Goal: Transaction & Acquisition: Download file/media

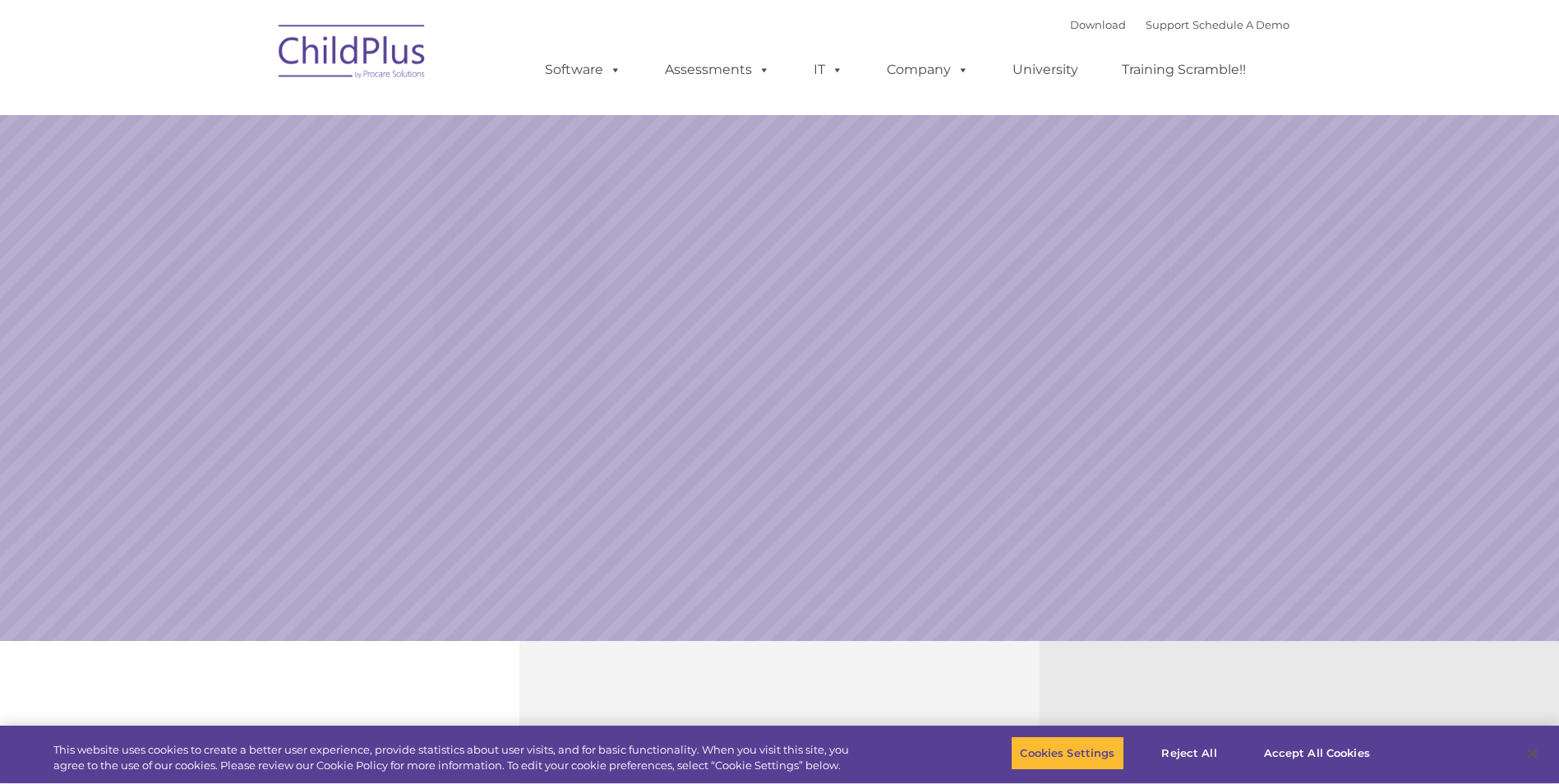
select select "MEDIUM"
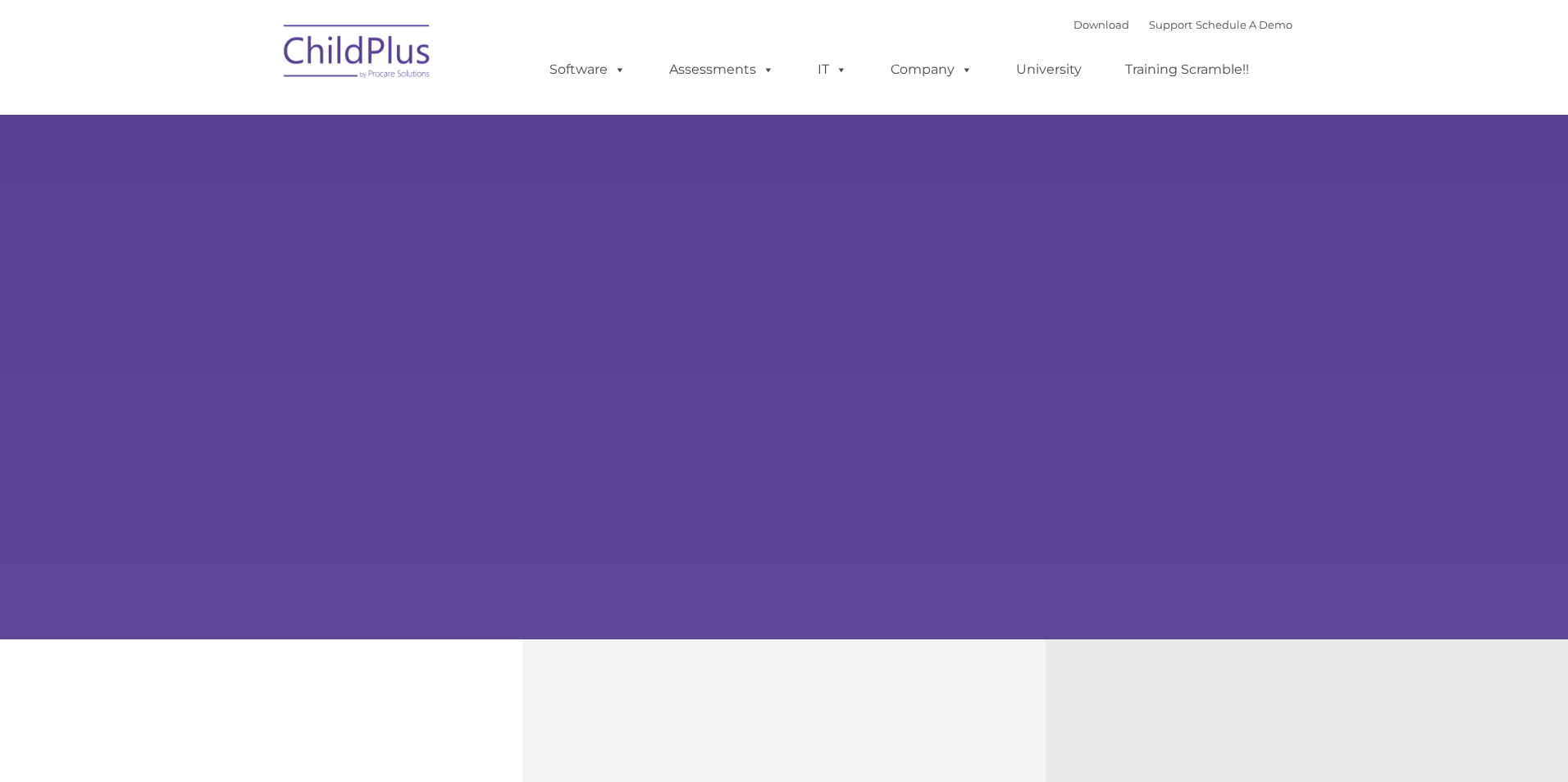
type input ""
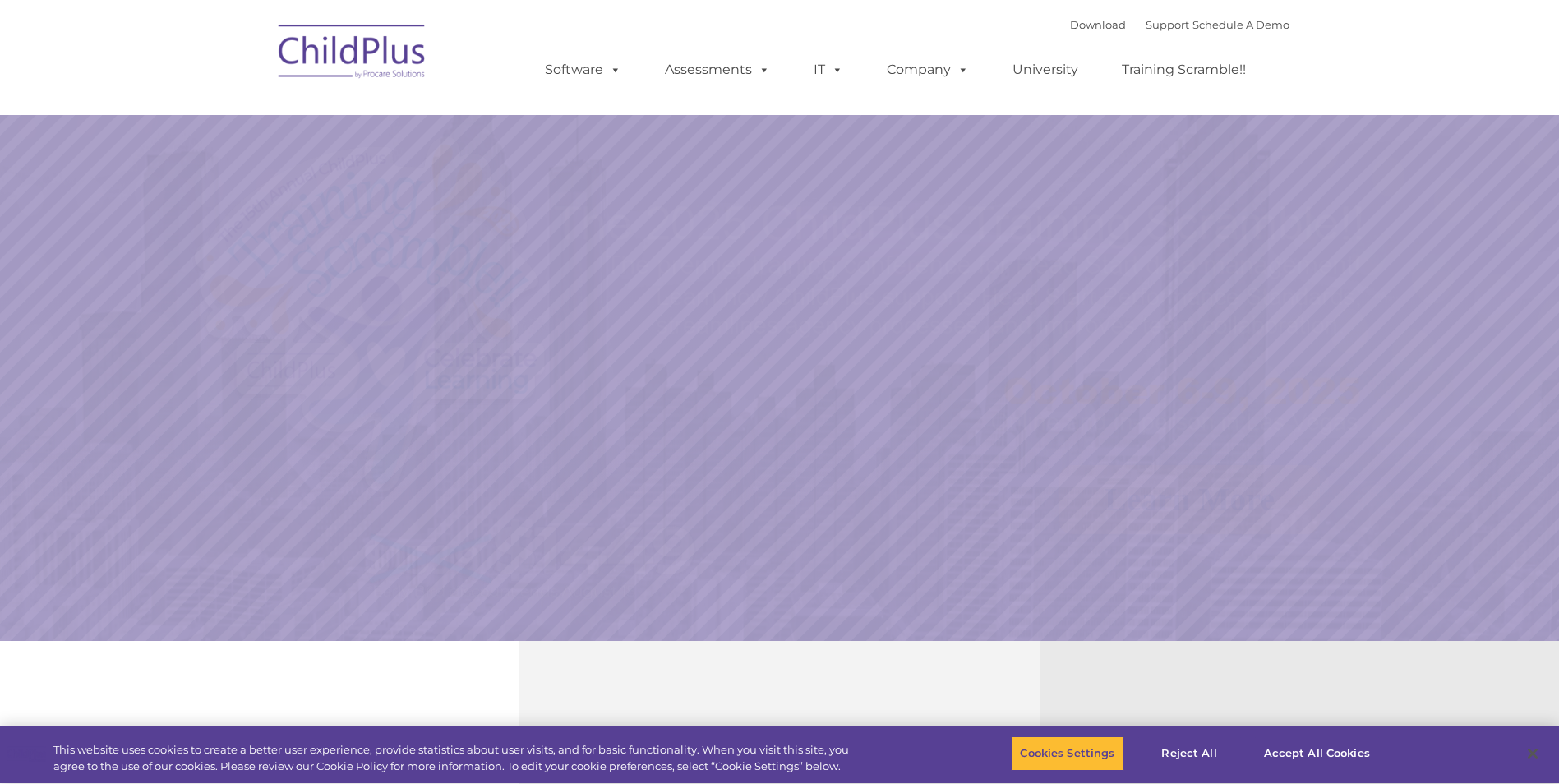
select select "MEDIUM"
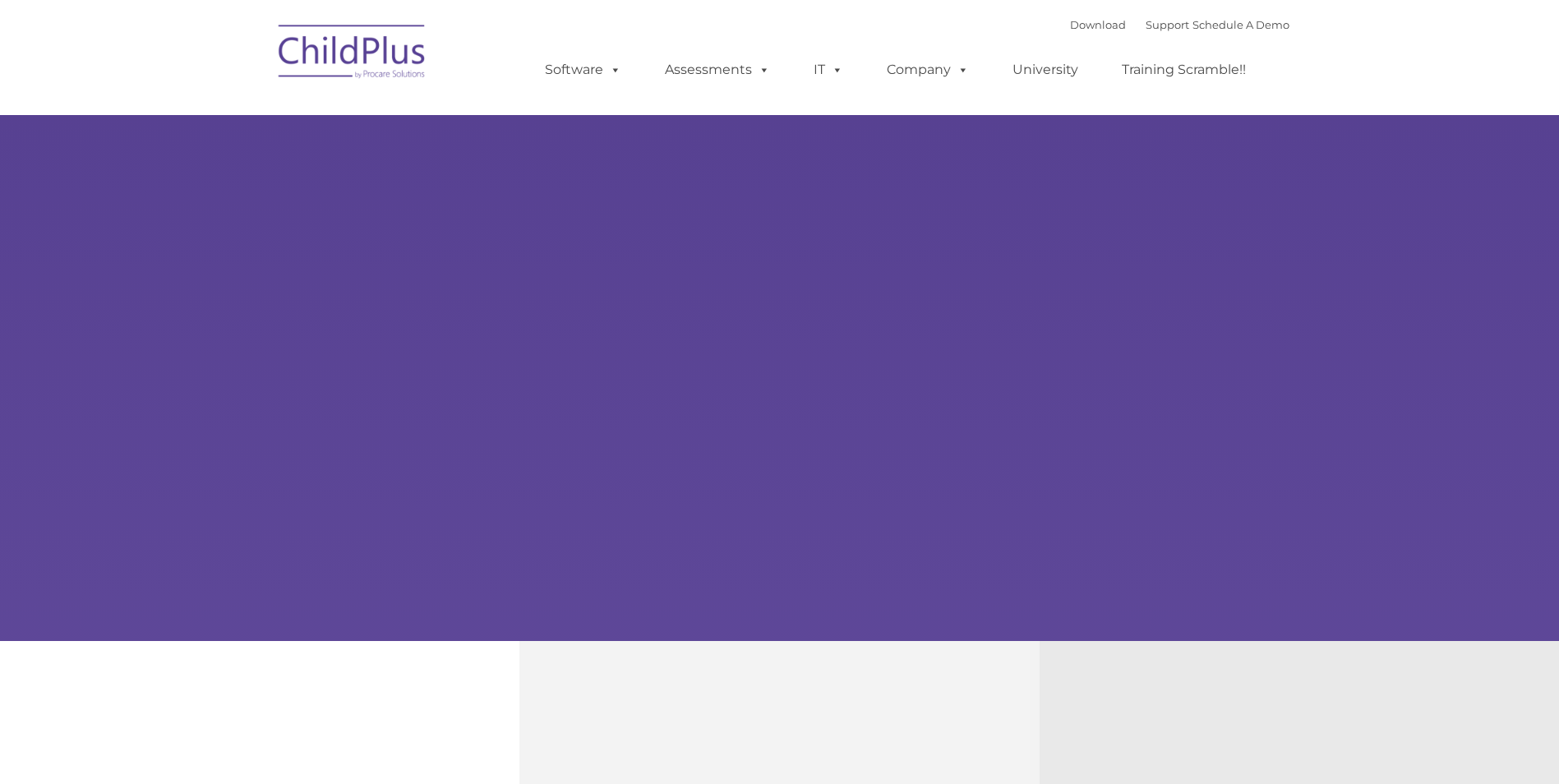
type input ""
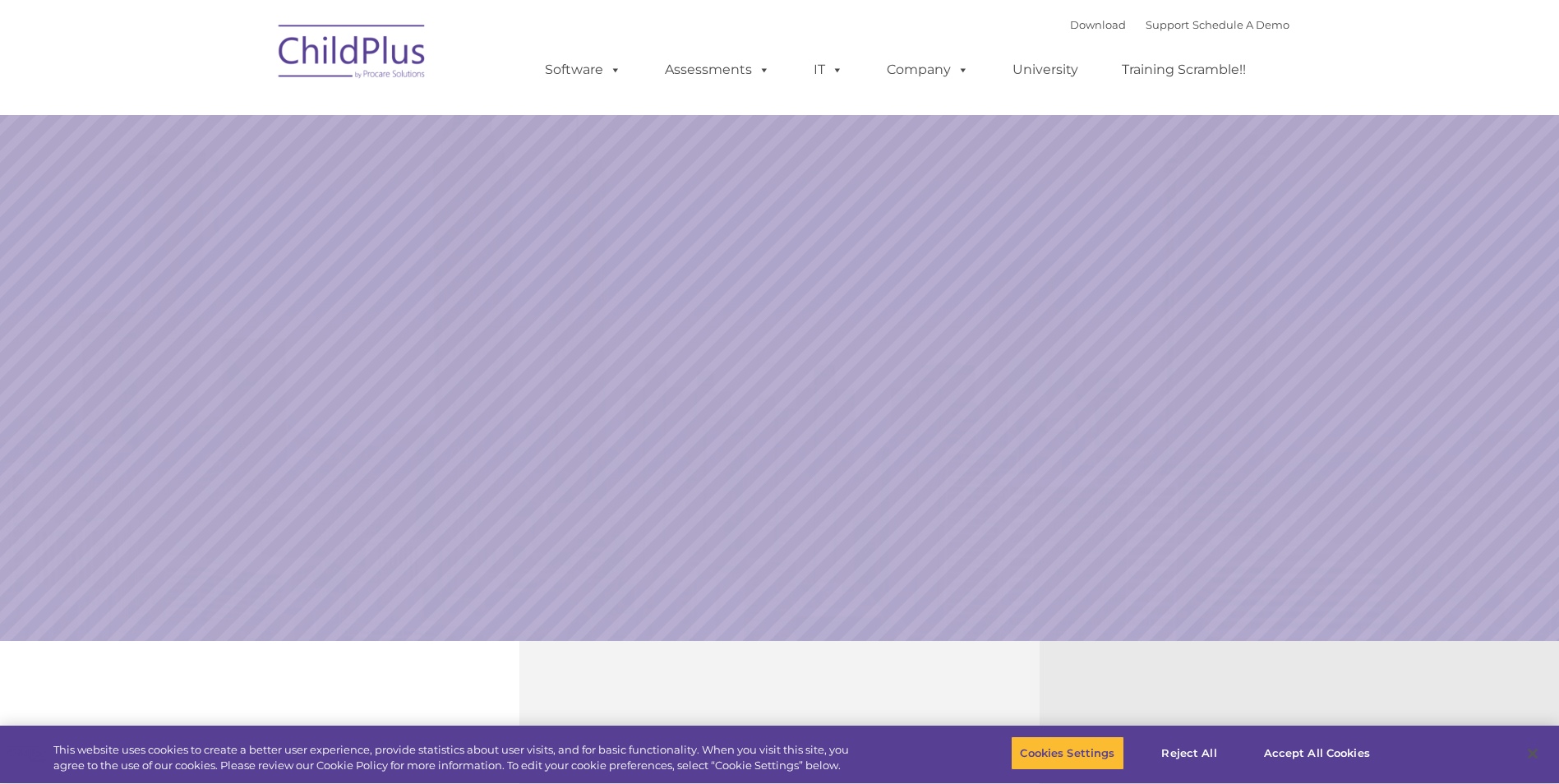
select select "MEDIUM"
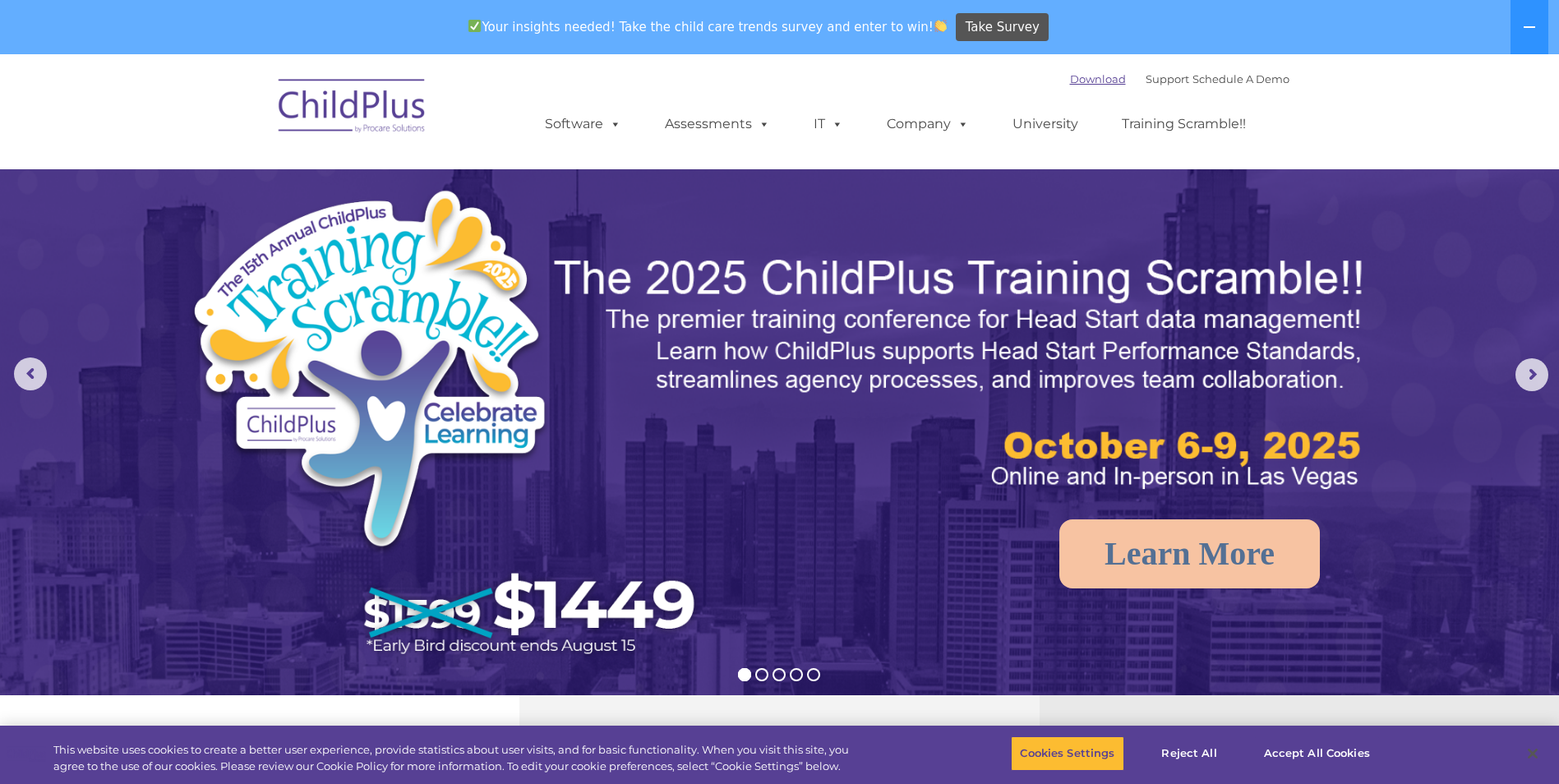
click at [1085, 82] on link "Download" at bounding box center [1097, 79] width 56 height 13
